Goal: Check status: Check status

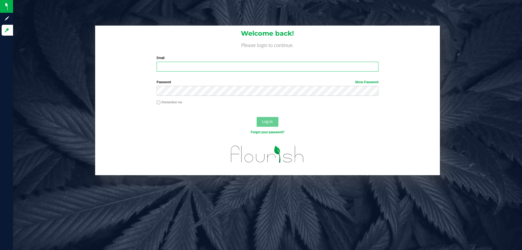
click at [219, 65] on input "Email" at bounding box center [268, 67] width 222 height 10
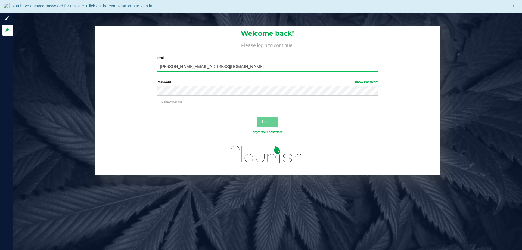
type input "Clemons@liveparallel.com"
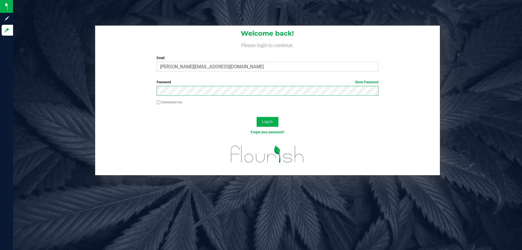
click at [257, 117] on button "Log In" at bounding box center [268, 122] width 22 height 10
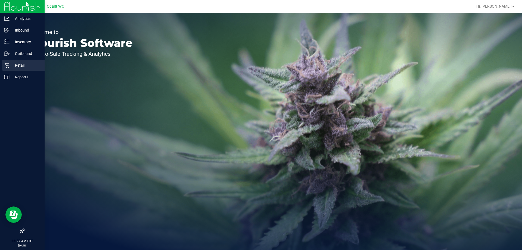
click at [7, 64] on icon at bounding box center [6, 65] width 5 height 5
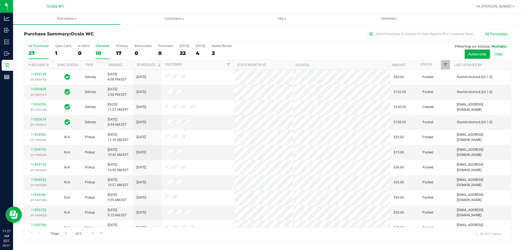
click at [99, 51] on div "10" at bounding box center [103, 53] width 14 height 6
click at [0, 0] on input "Deliveries 10" at bounding box center [0, 0] width 0 height 0
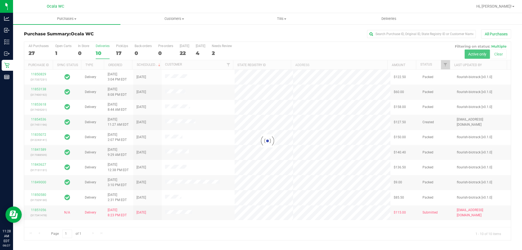
click at [123, 51] on div at bounding box center [267, 141] width 487 height 198
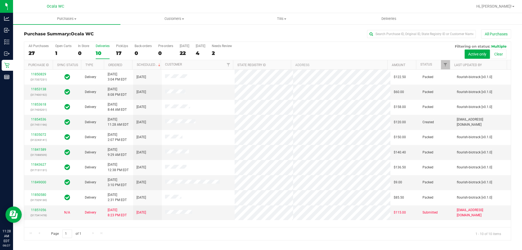
click at [119, 50] on div "17" at bounding box center [122, 53] width 12 height 6
click at [0, 0] on input "PickUps 17" at bounding box center [0, 0] width 0 height 0
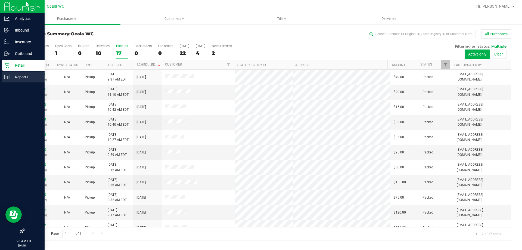
click at [10, 78] on p "Reports" at bounding box center [26, 77] width 33 height 7
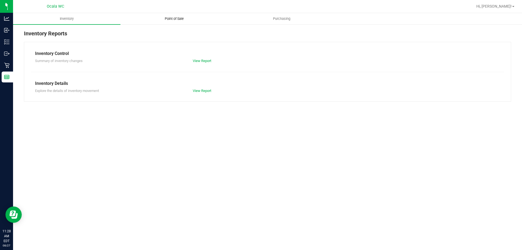
click at [178, 14] on uib-tab-heading "Point of Sale" at bounding box center [174, 18] width 107 height 11
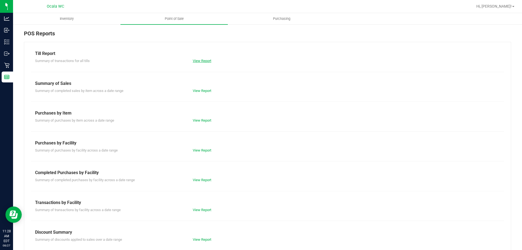
click at [204, 60] on link "View Report" at bounding box center [202, 61] width 18 height 4
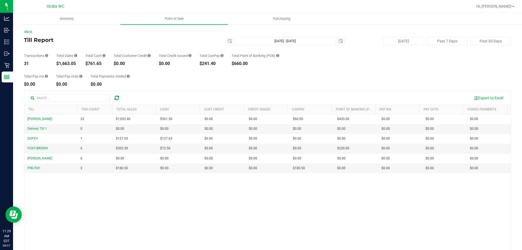
click at [82, 45] on div "Till Report 2025-08-27 Aug 27, 2025 - Aug 27, 2025 2025-08-27 Today Past 7 Days…" at bounding box center [267, 41] width 487 height 8
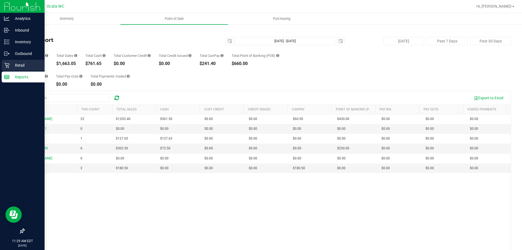
click at [10, 63] on p "Retail" at bounding box center [26, 65] width 33 height 7
